Goal: Task Accomplishment & Management: Use online tool/utility

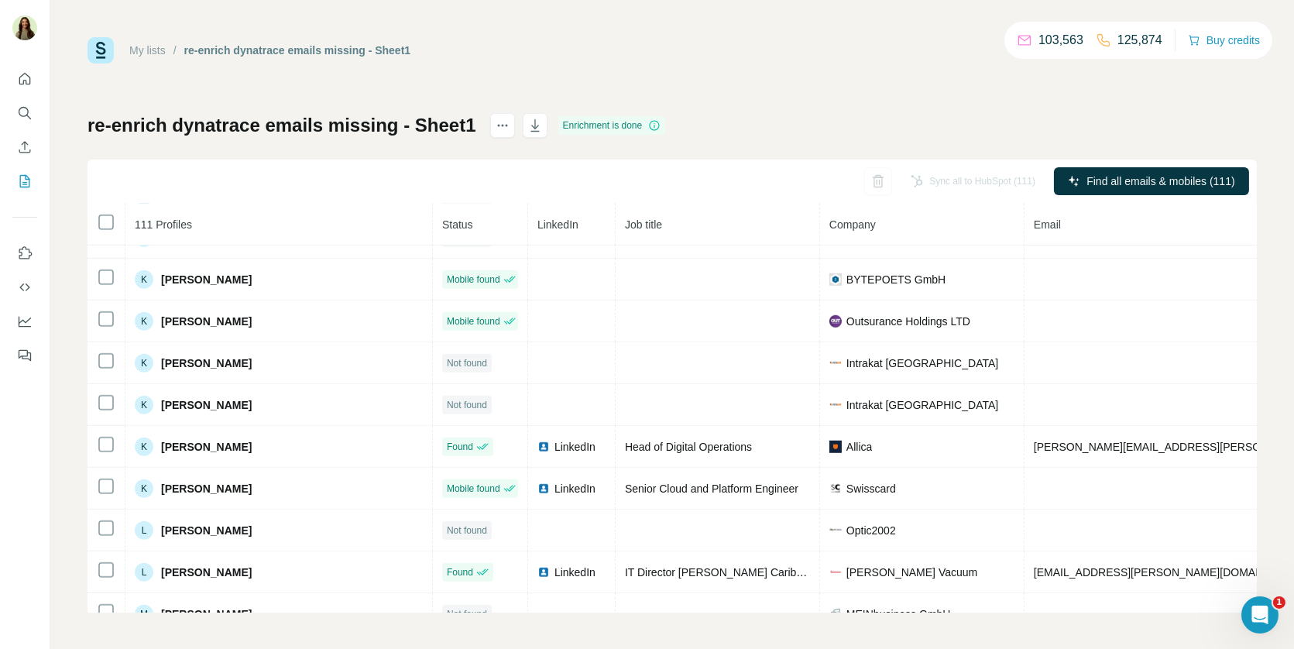
scroll to position [2132, 0]
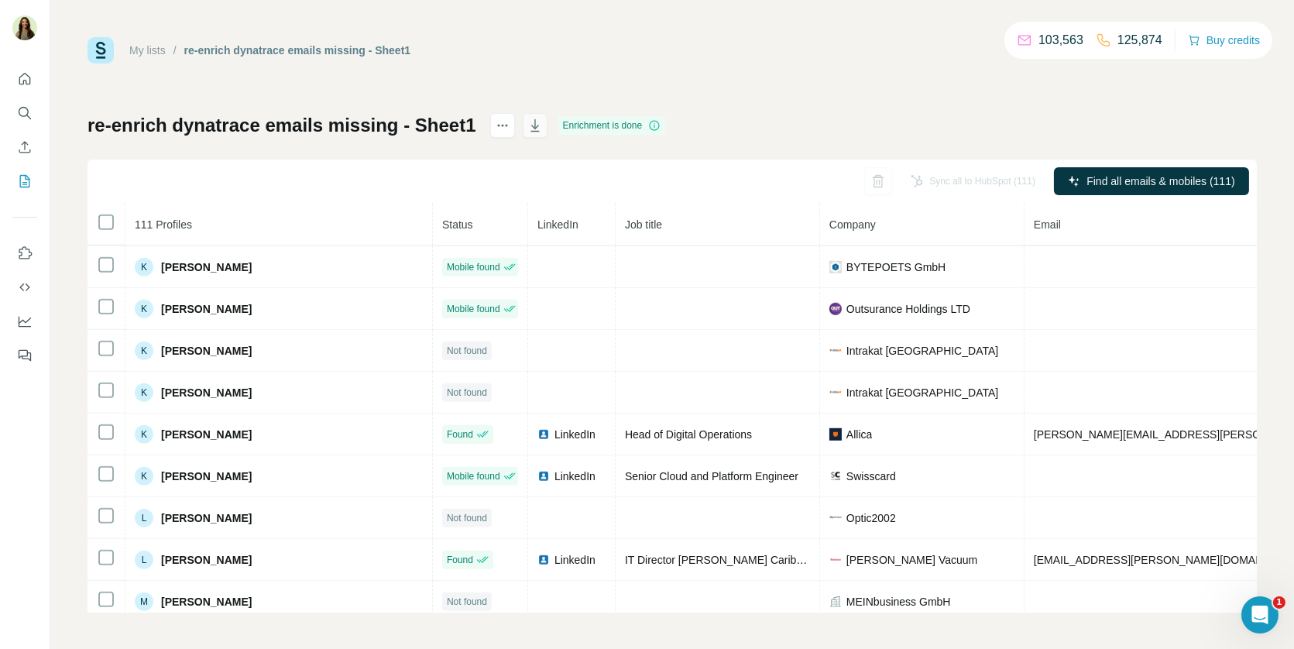
click at [534, 125] on icon "button" at bounding box center [534, 125] width 15 height 15
click at [23, 143] on icon "Enrich CSV" at bounding box center [24, 146] width 15 height 15
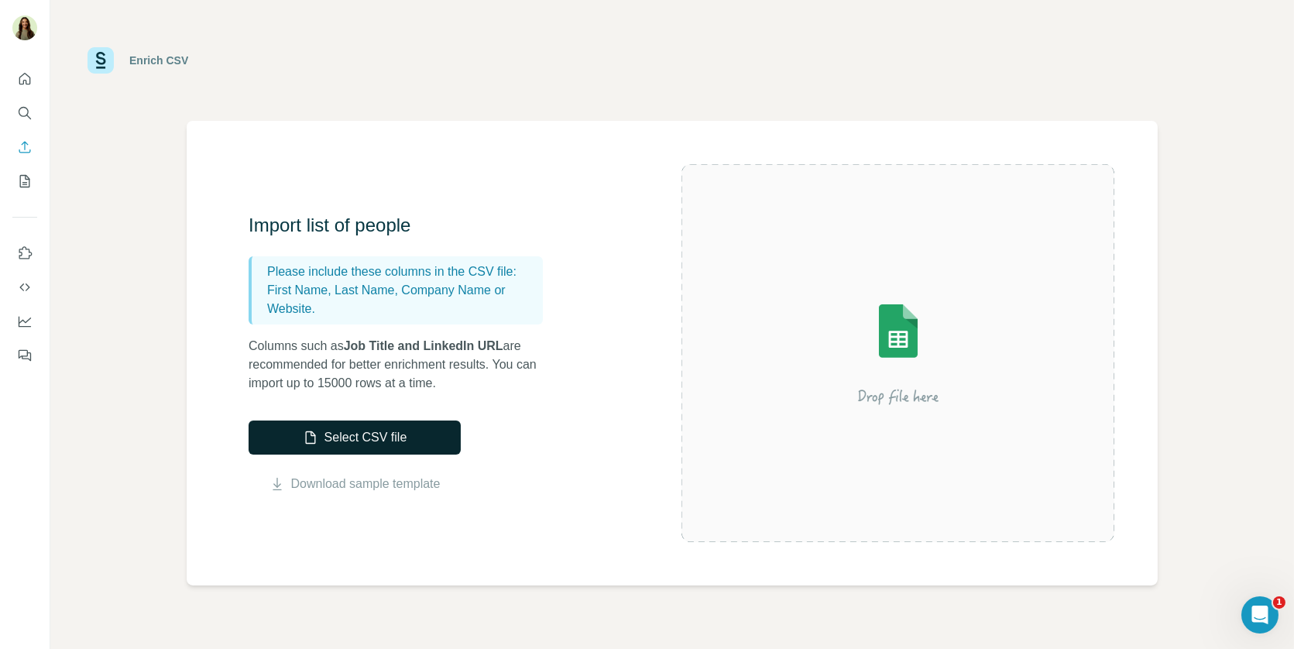
click at [369, 430] on button "Select CSV file" at bounding box center [355, 438] width 212 height 34
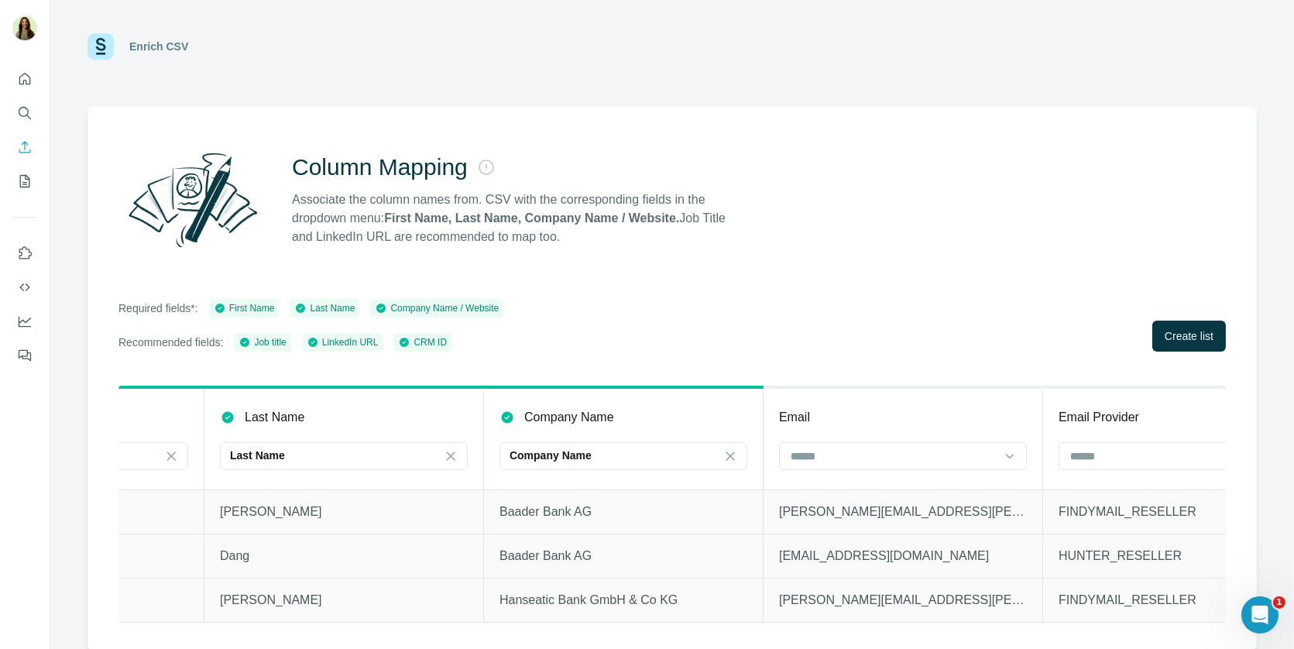
scroll to position [0, 1039]
click at [894, 450] on input at bounding box center [888, 456] width 209 height 17
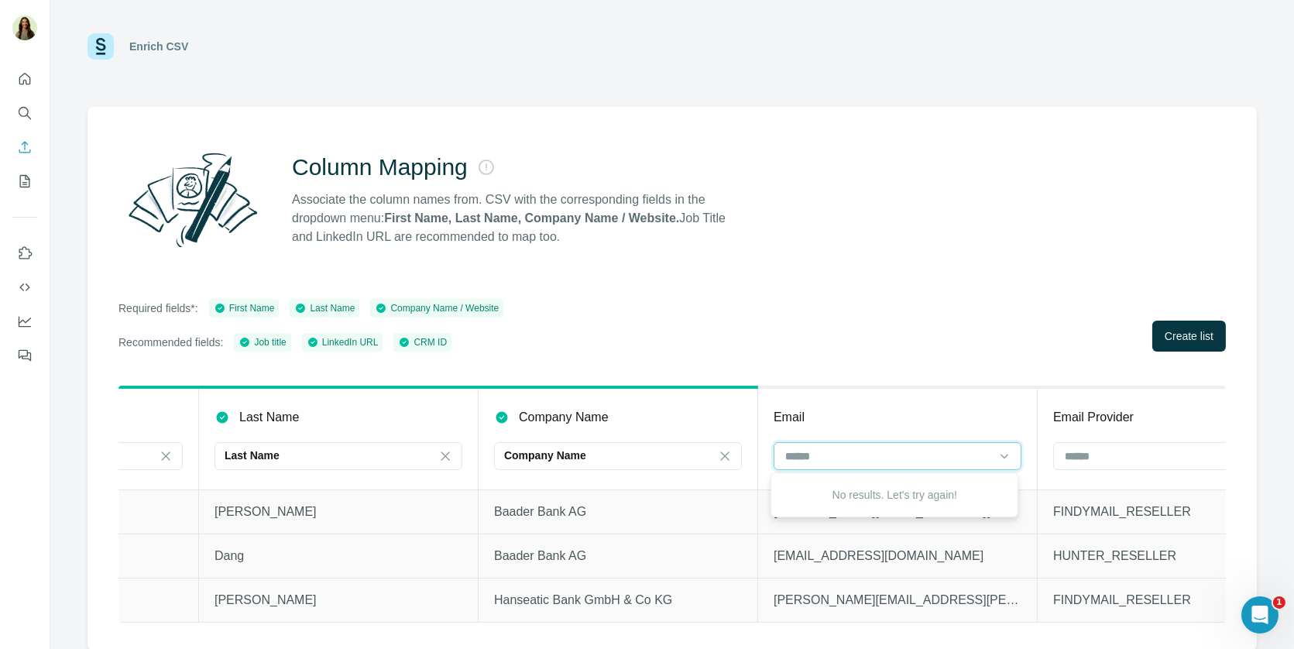
click at [894, 450] on input at bounding box center [888, 456] width 209 height 17
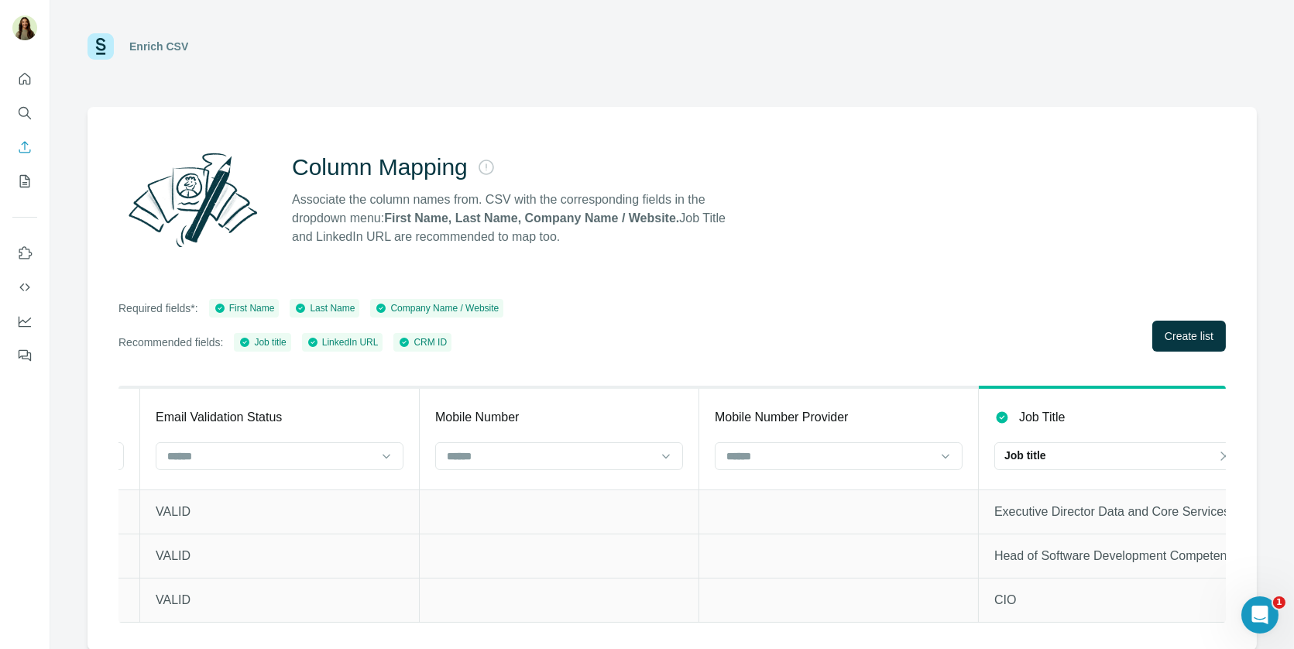
scroll to position [0, 2224]
click at [545, 472] on div at bounding box center [552, 457] width 248 height 31
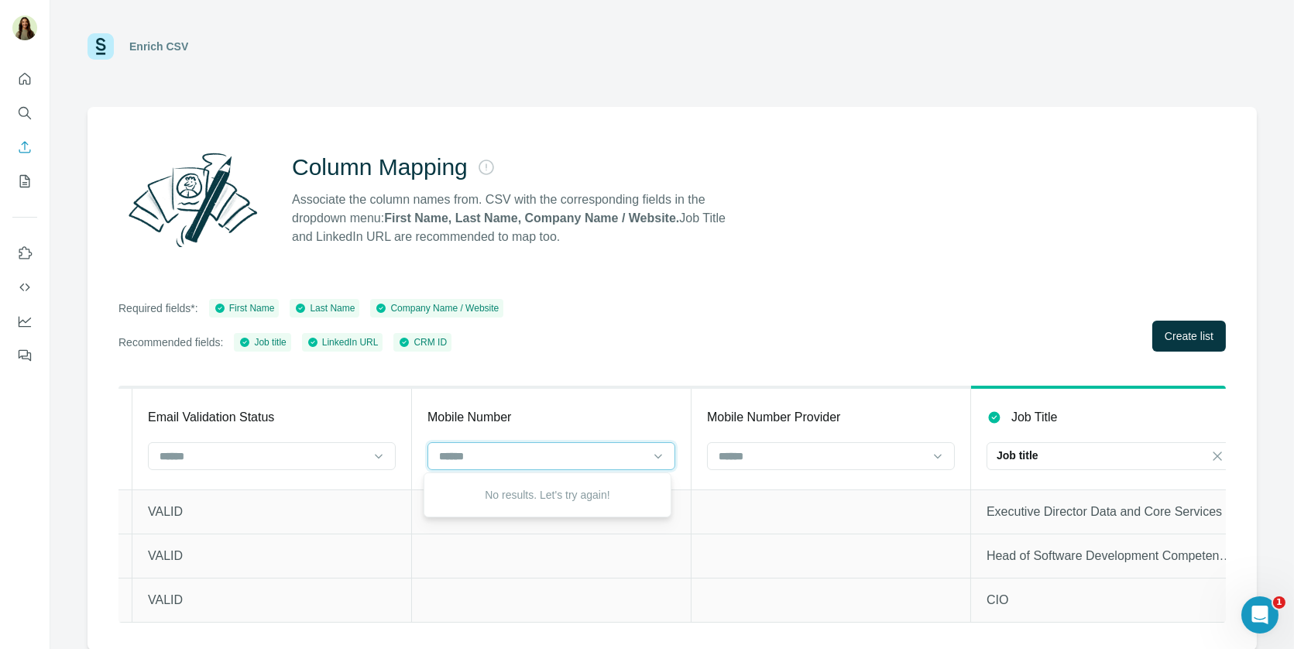
click at [541, 462] on input at bounding box center [542, 456] width 209 height 17
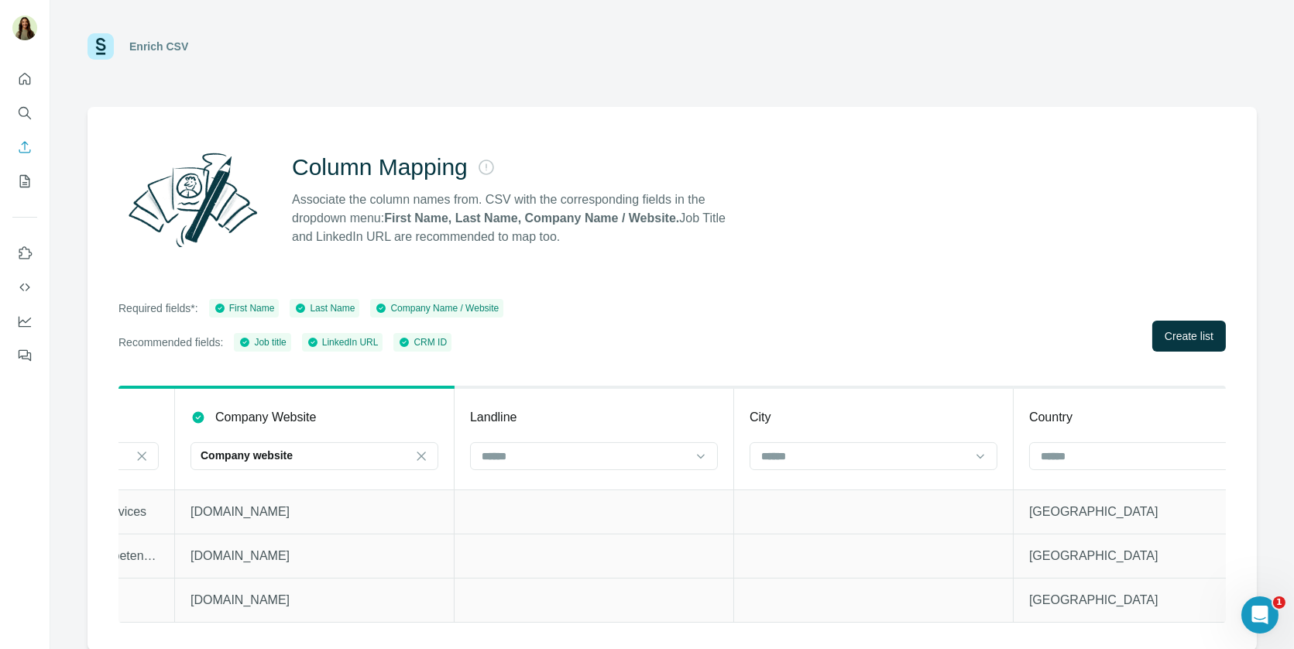
scroll to position [0, 3551]
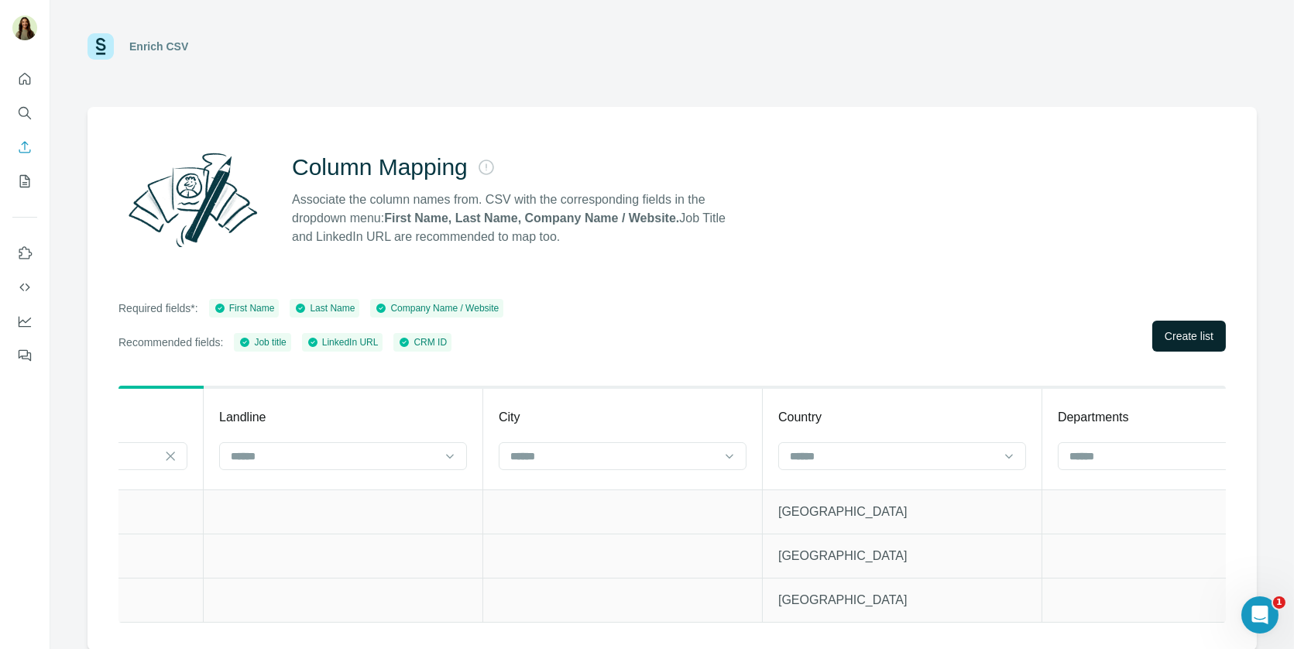
click at [1195, 338] on span "Create list" at bounding box center [1189, 335] width 49 height 15
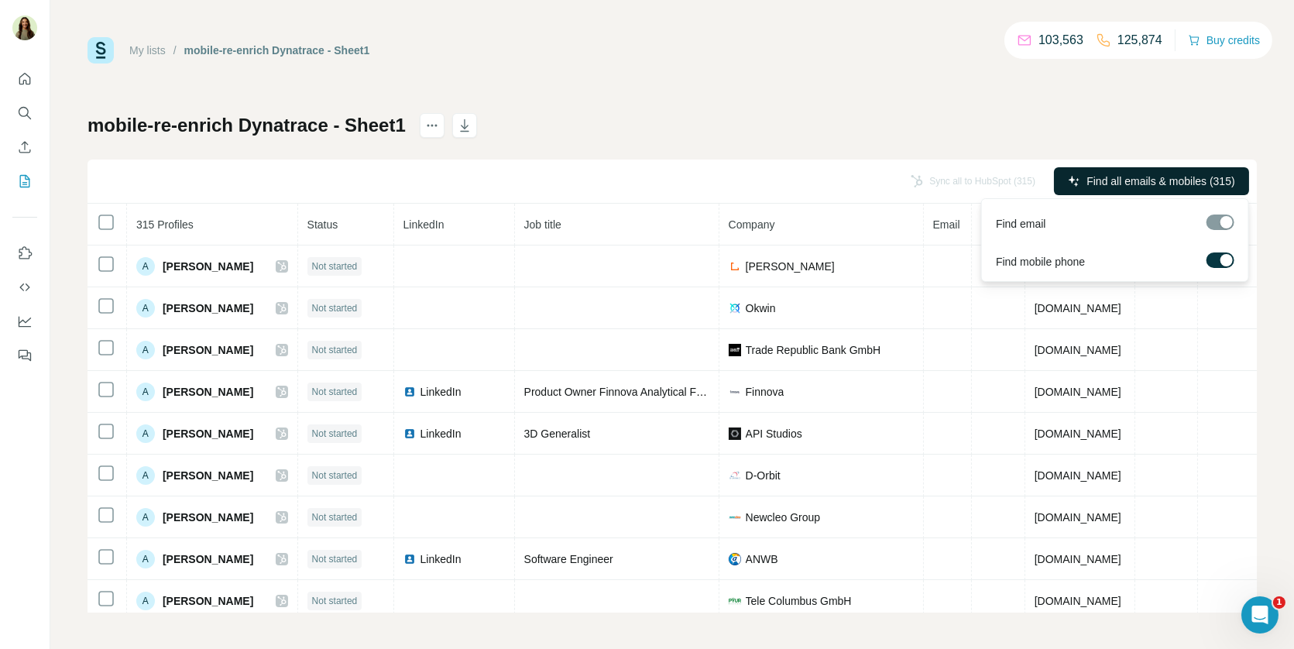
click at [1101, 190] on button "Find all emails & mobiles (315)" at bounding box center [1151, 181] width 195 height 28
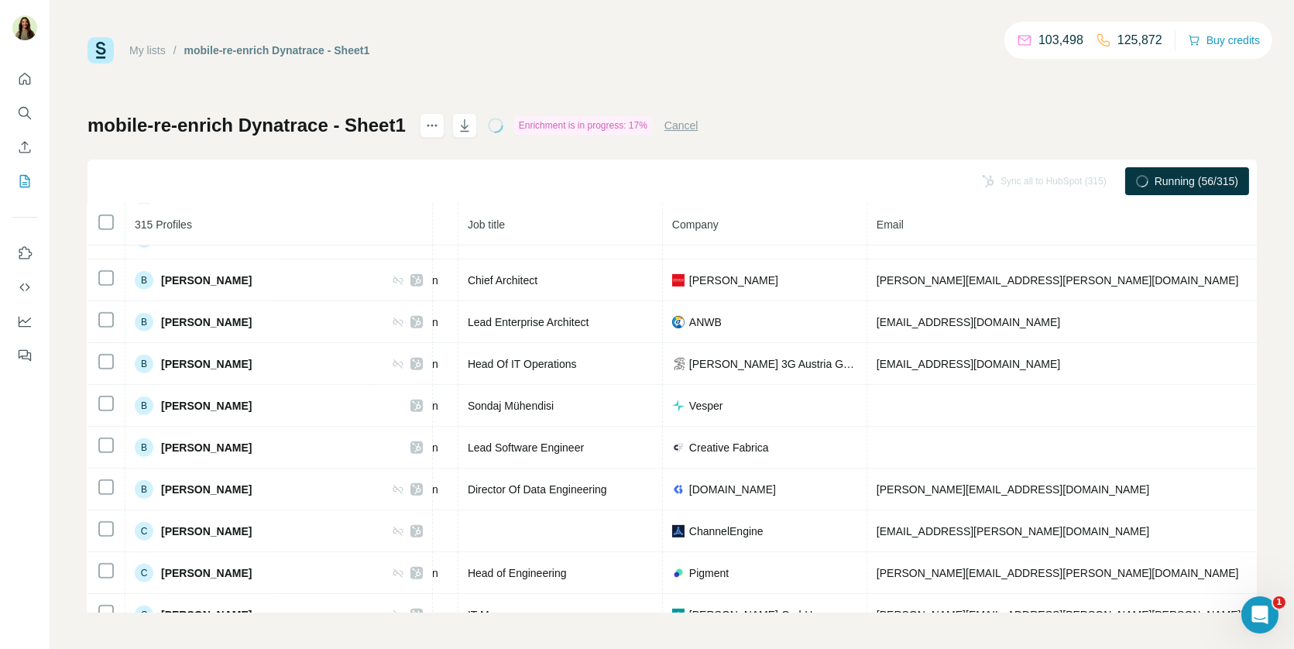
scroll to position [1448, 157]
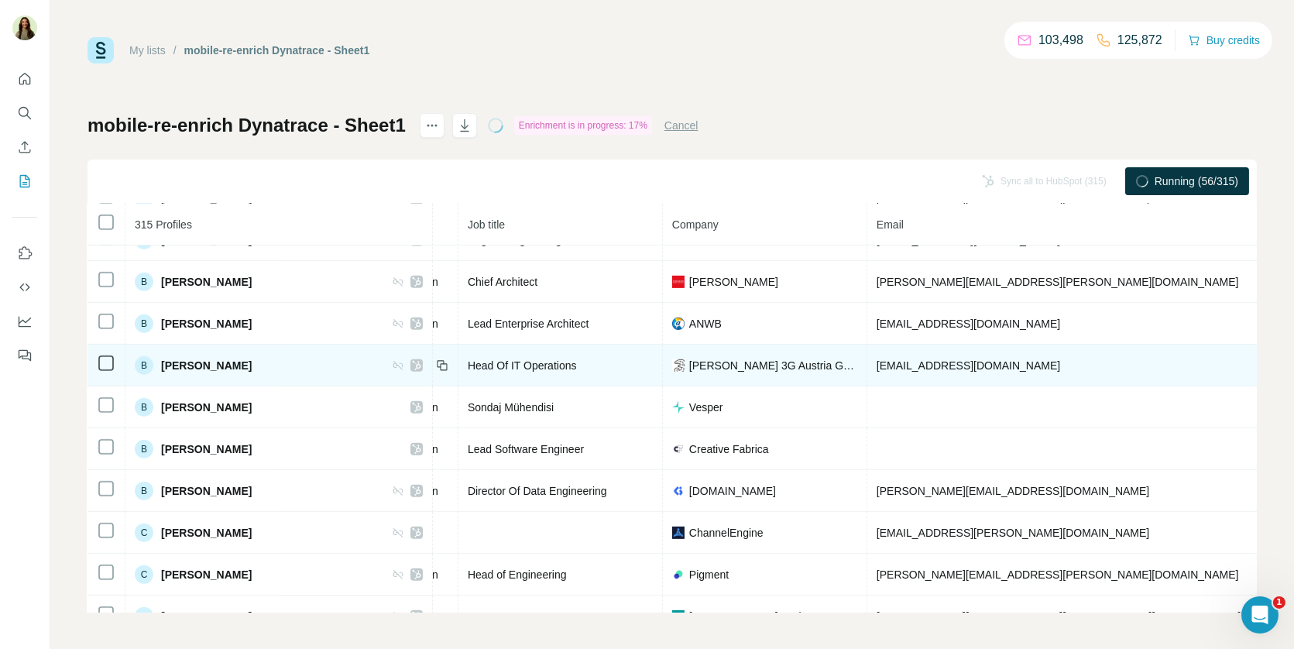
copy span "[PHONE_NUMBER]"
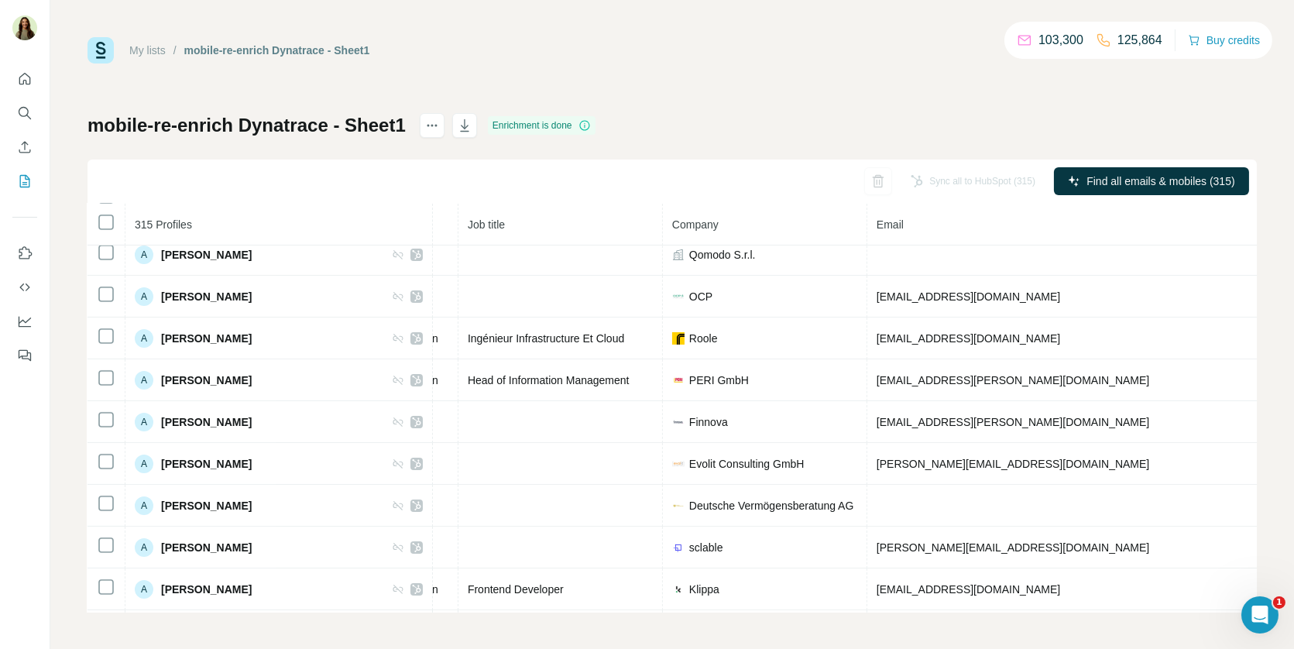
scroll to position [0, 157]
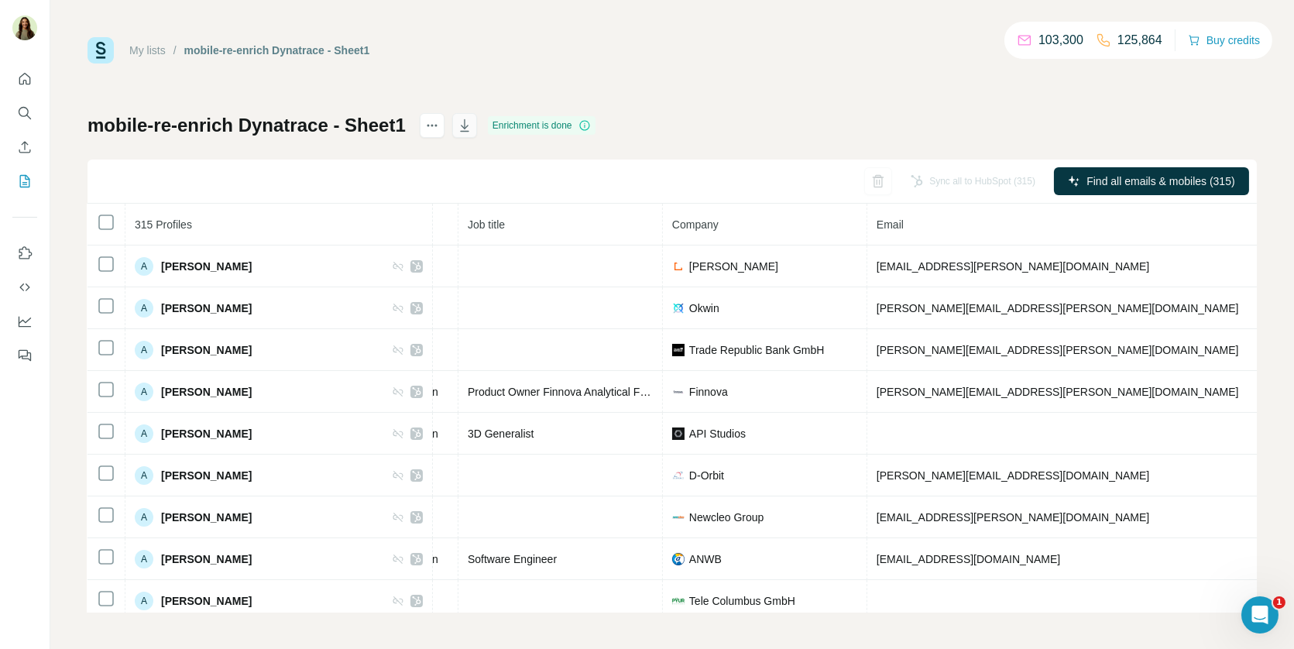
click at [472, 122] on icon "button" at bounding box center [464, 125] width 15 height 15
